Goal: Task Accomplishment & Management: Manage account settings

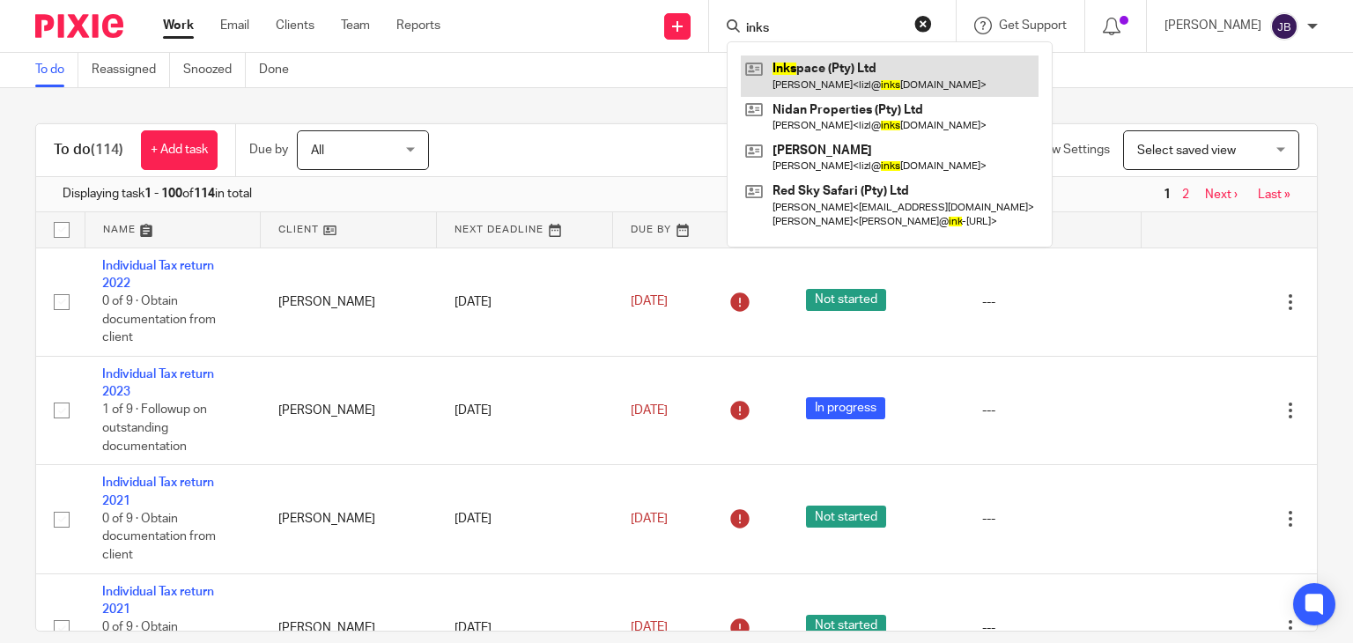
type input "inks"
click at [839, 70] on link at bounding box center [890, 75] width 298 height 41
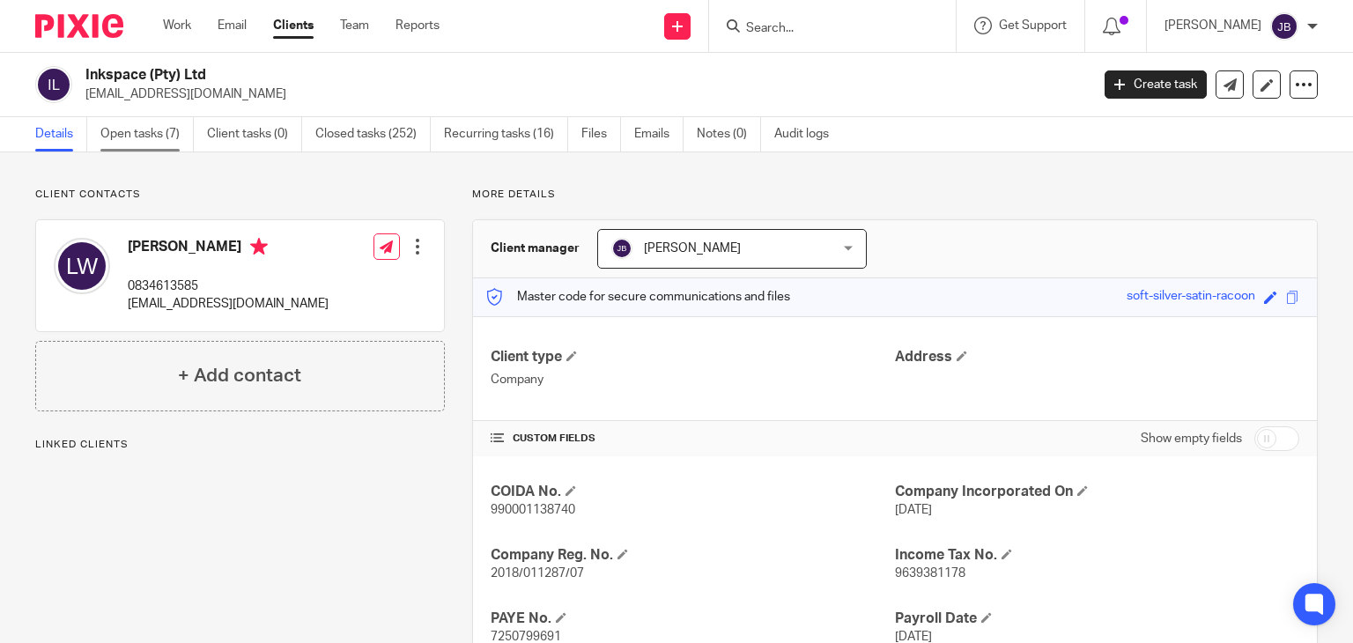
click at [159, 136] on link "Open tasks (7)" at bounding box center [146, 134] width 93 height 34
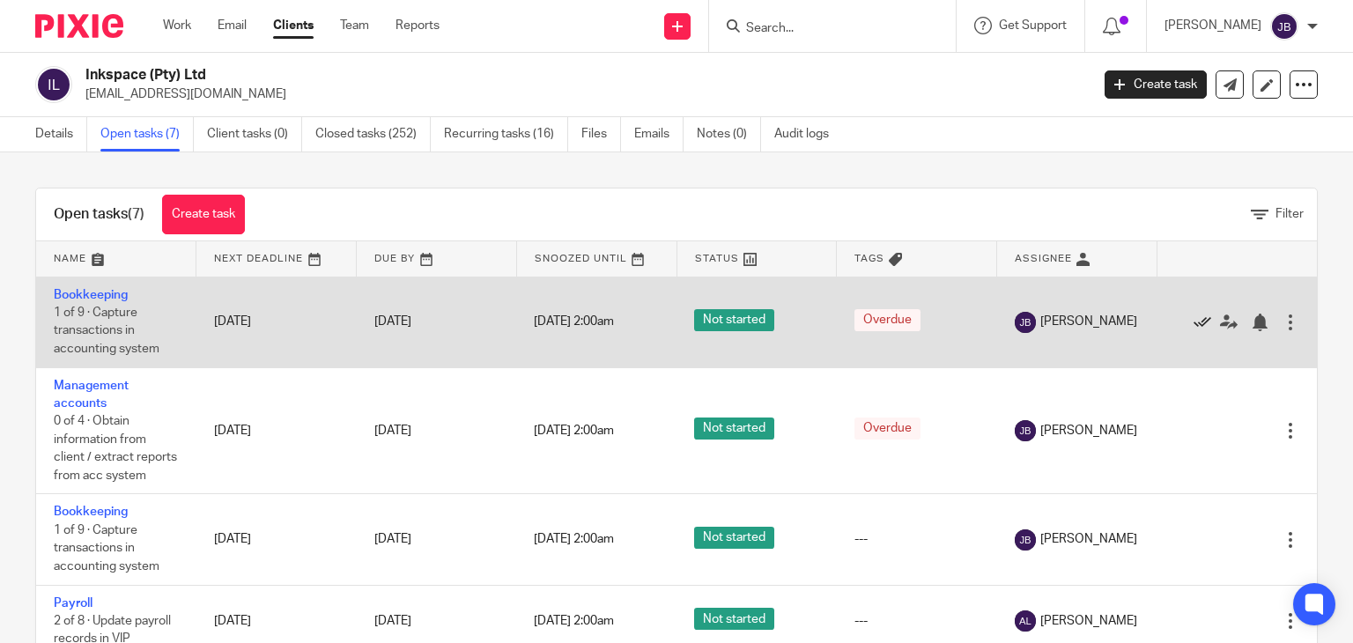
click at [1194, 322] on icon at bounding box center [1203, 323] width 18 height 18
